Goal: Information Seeking & Learning: Check status

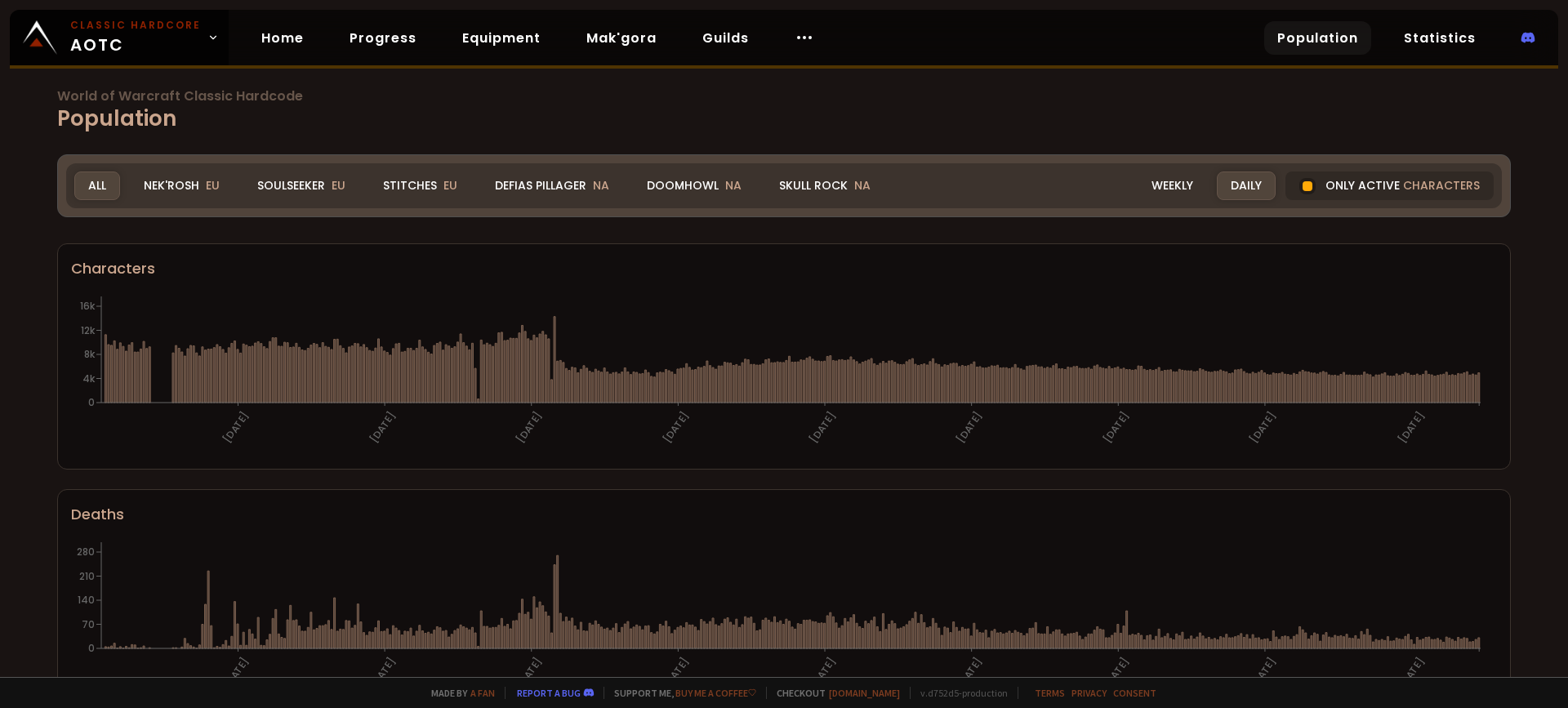
click at [105, 193] on div "All" at bounding box center [97, 185] width 46 height 29
click at [545, 181] on div "Defias Pillager NA" at bounding box center [551, 185] width 142 height 29
click at [570, 182] on div "Defias Pillager NA" at bounding box center [551, 185] width 142 height 29
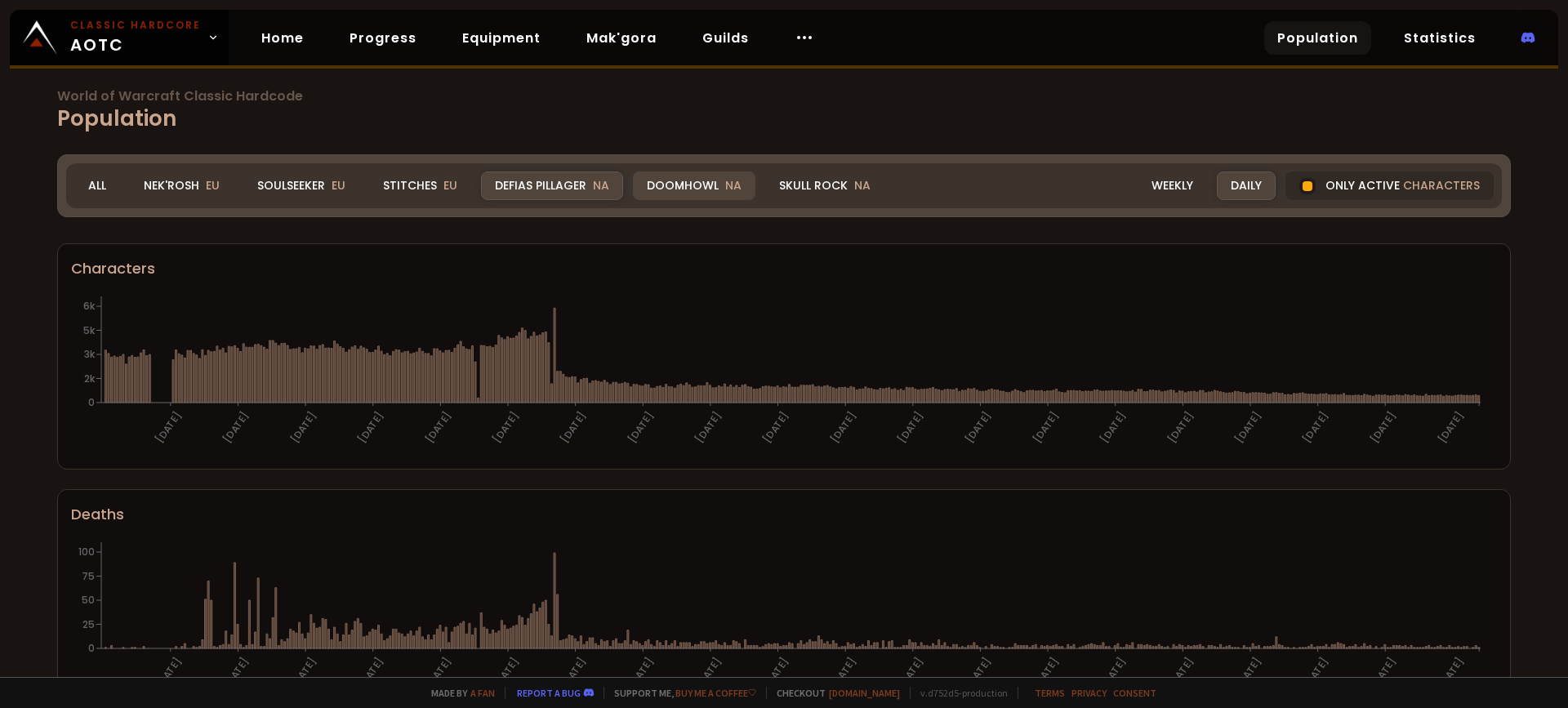
click at [716, 185] on div "Doomhowl NA" at bounding box center [694, 185] width 123 height 29
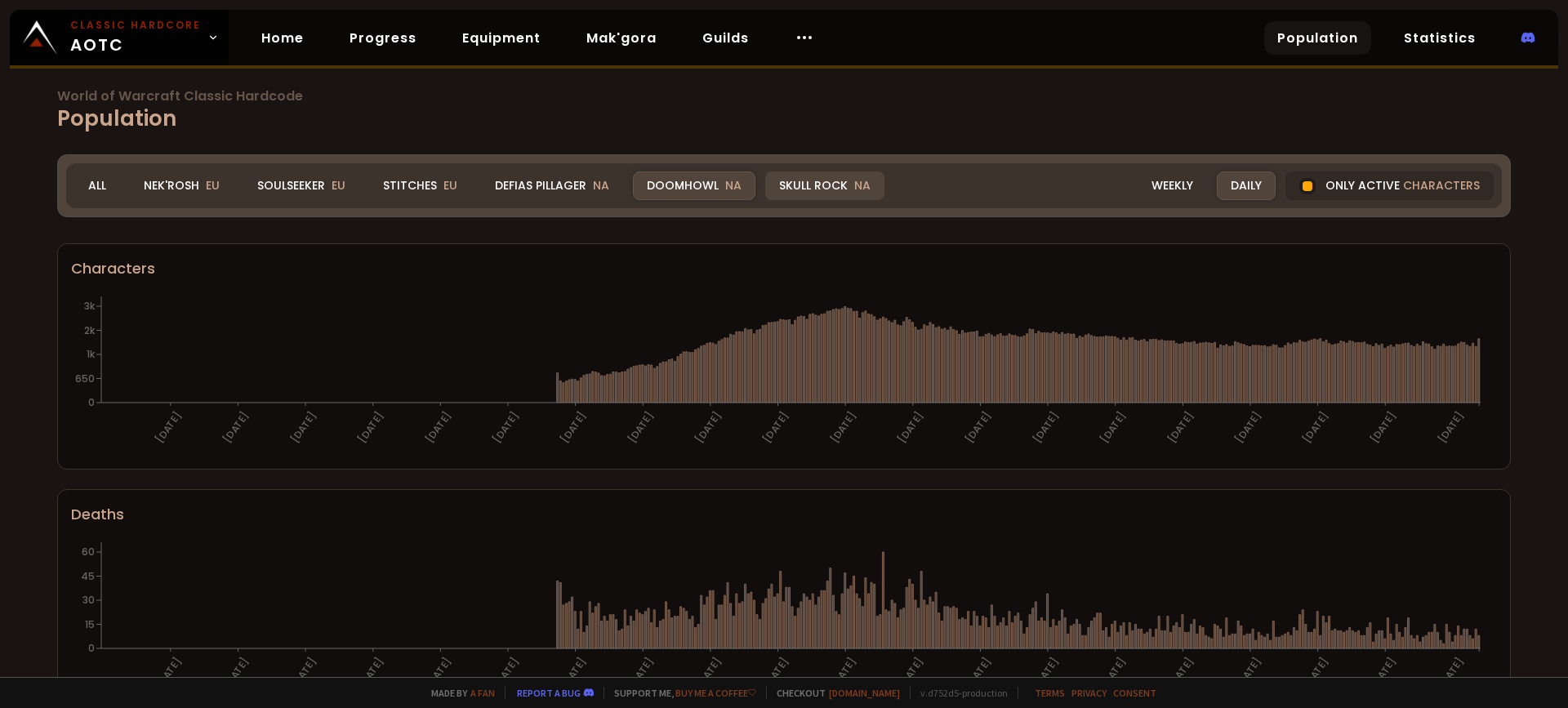
click at [795, 183] on div "Skull Rock NA" at bounding box center [825, 185] width 119 height 29
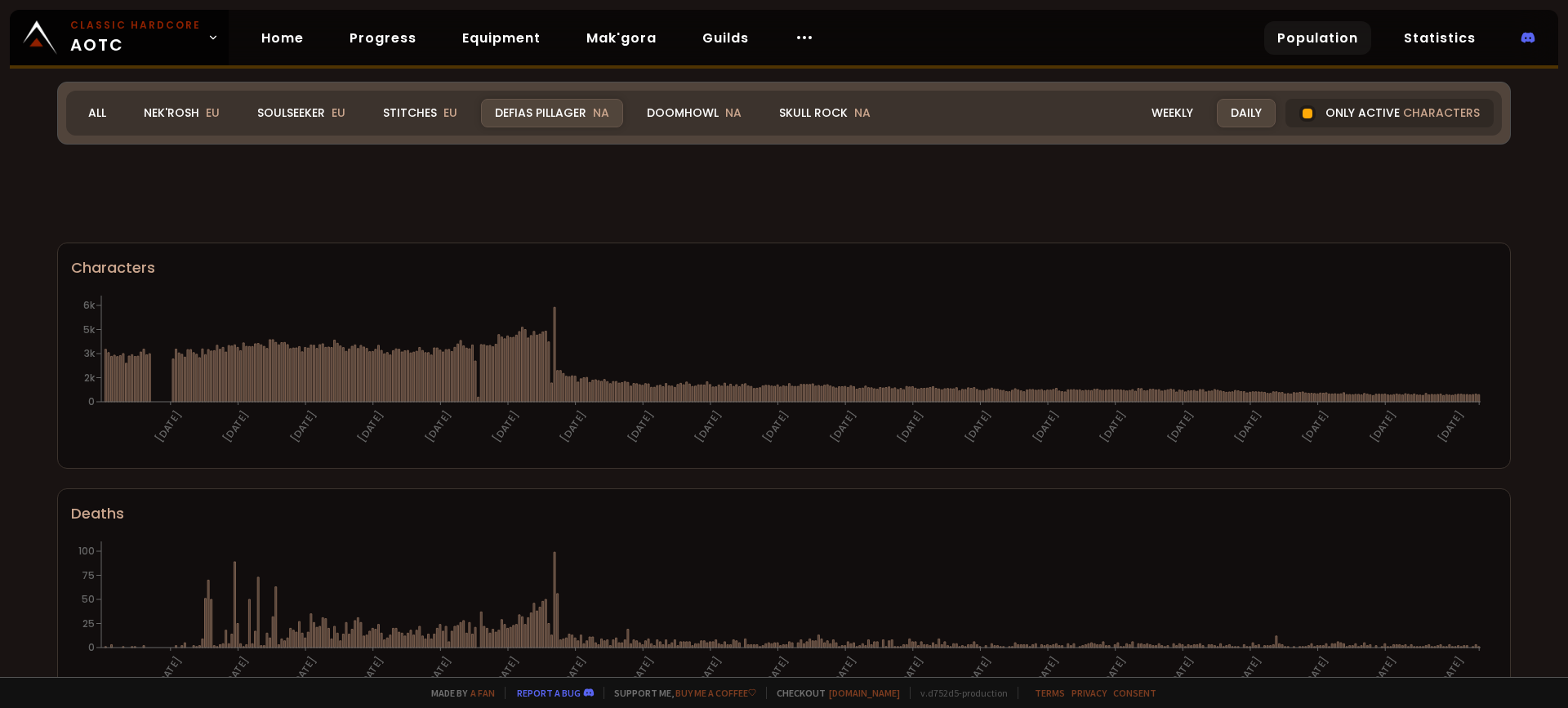
scroll to position [958, 0]
